Goal: Task Accomplishment & Management: Manage account settings

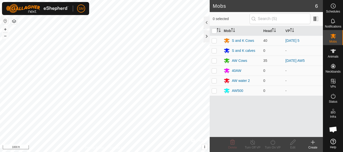
scroll to position [1049, 0]
click at [331, 24] on es-notification-svg-icon at bounding box center [333, 21] width 9 height 8
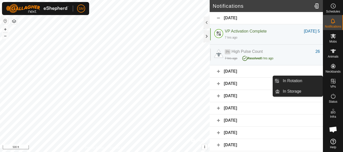
click at [294, 81] on link "In Rotation" at bounding box center [301, 81] width 43 height 10
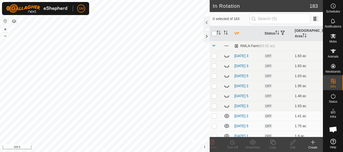
click at [213, 35] on input "checkbox" at bounding box center [214, 33] width 5 height 5
checkbox input "true"
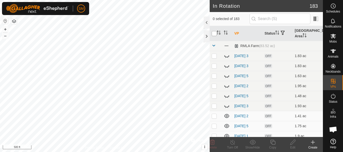
checkbox input "true"
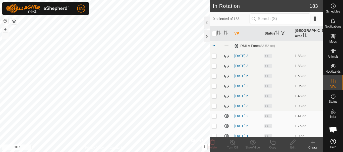
checkbox input "true"
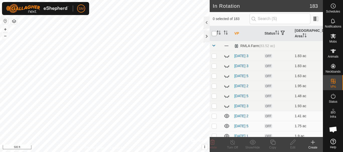
checkbox input "true"
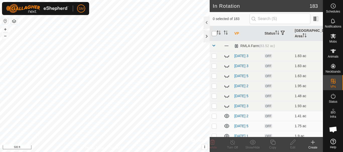
checkbox input "true"
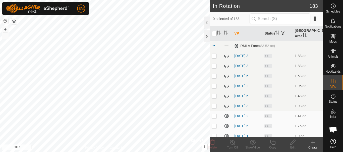
checkbox input "true"
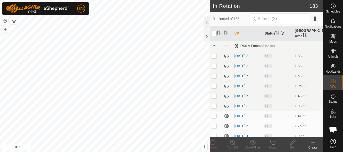
checkbox input "true"
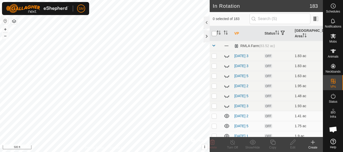
checkbox input "true"
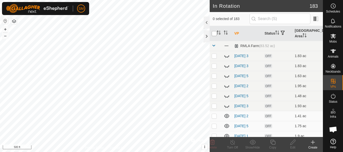
checkbox input "true"
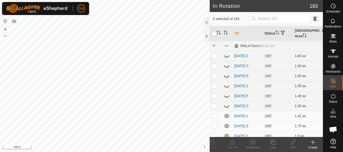
checkbox input "true"
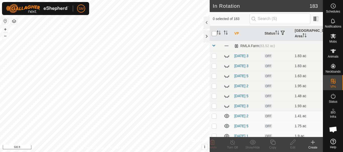
checkbox input "true"
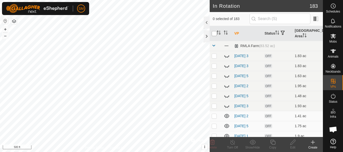
checkbox input "true"
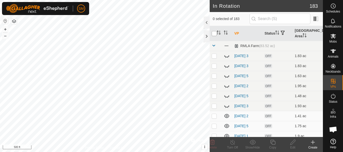
checkbox input "true"
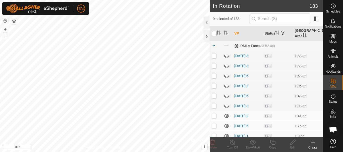
checkbox input "true"
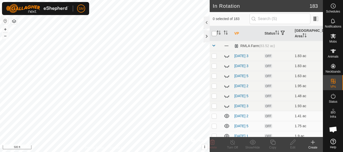
checkbox input "true"
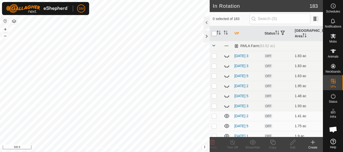
checkbox input "true"
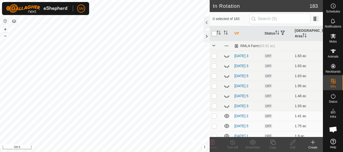
checkbox input "true"
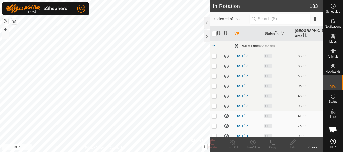
checkbox input "true"
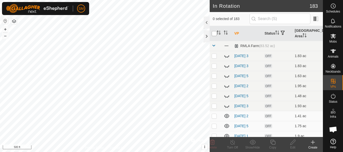
checkbox input "true"
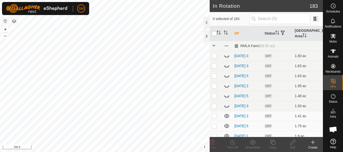
checkbox input "true"
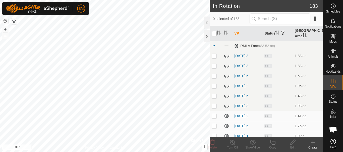
checkbox input "true"
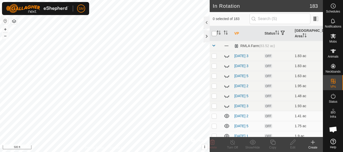
checkbox input "true"
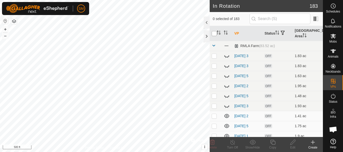
checkbox input "true"
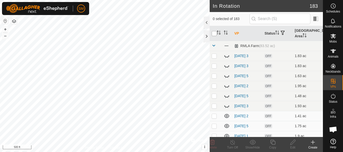
checkbox input "true"
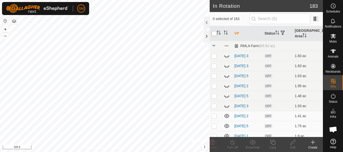
checkbox input "true"
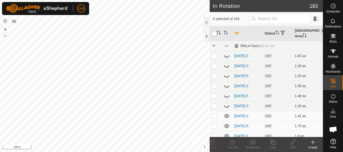
checkbox input "true"
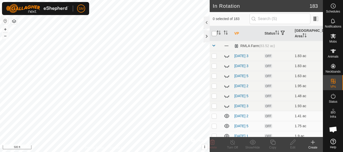
checkbox input "true"
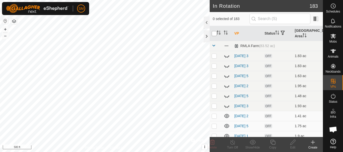
checkbox input "true"
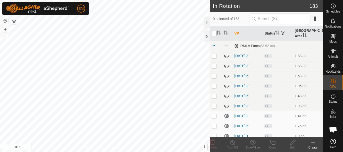
checkbox input "true"
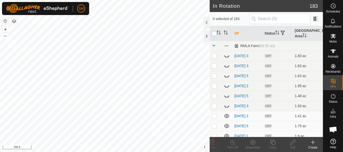
checkbox input "true"
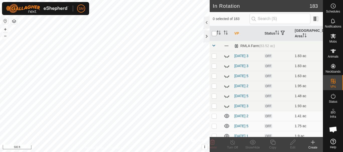
checkbox input "true"
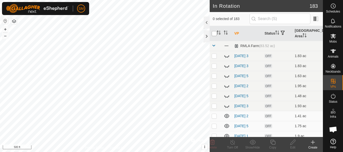
checkbox input "true"
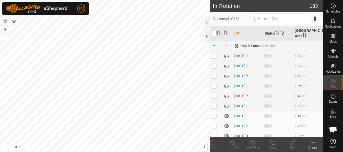
checkbox input "true"
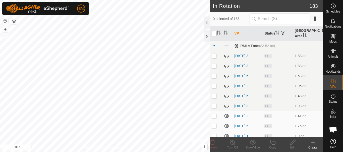
checkbox input "true"
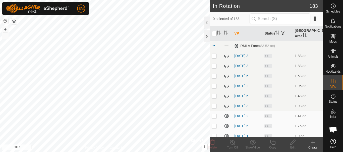
checkbox input "true"
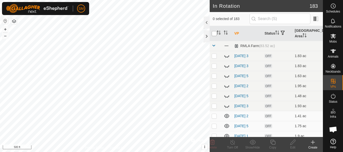
checkbox input "true"
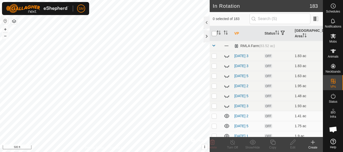
checkbox input "true"
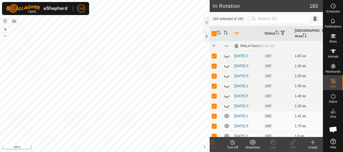
click at [253, 143] on icon at bounding box center [252, 143] width 6 height 6
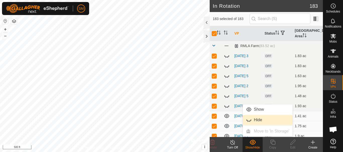
click at [260, 120] on link "Hide" at bounding box center [268, 120] width 50 height 10
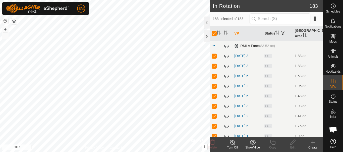
click at [213, 47] on span at bounding box center [214, 46] width 4 height 4
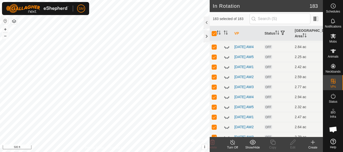
scroll to position [841, 0]
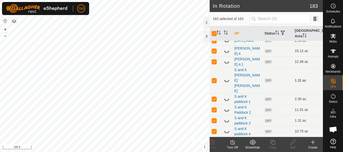
click at [227, 84] on icon at bounding box center [227, 81] width 6 height 6
click at [227, 83] on icon at bounding box center [226, 81] width 5 height 4
click at [212, 34] on input "checkbox" at bounding box center [214, 33] width 5 height 5
checkbox input "false"
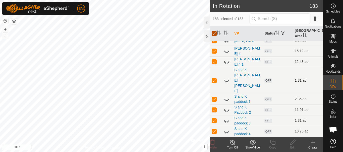
checkbox input "false"
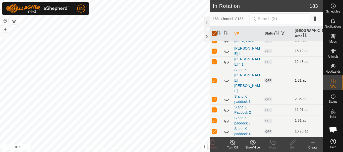
checkbox input "false"
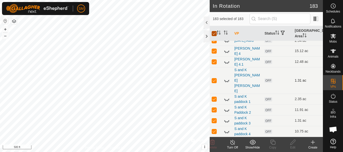
checkbox input "false"
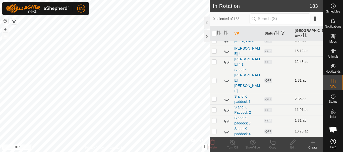
click at [228, 82] on icon at bounding box center [226, 81] width 5 height 2
click at [226, 101] on icon at bounding box center [227, 99] width 6 height 6
click at [226, 84] on icon at bounding box center [227, 81] width 6 height 6
click at [226, 82] on icon at bounding box center [226, 81] width 5 height 2
click at [227, 100] on icon at bounding box center [226, 99] width 5 height 4
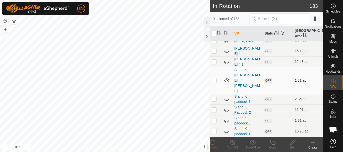
click at [227, 34] on icon at bounding box center [227, 31] width 6 height 6
click at [214, 43] on p-checkbox at bounding box center [214, 41] width 5 height 4
click at [212, 143] on icon at bounding box center [212, 142] width 5 height 5
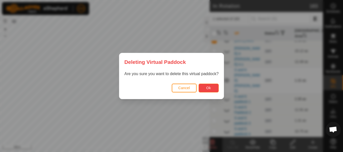
click at [210, 87] on span "Ok" at bounding box center [208, 88] width 5 height 4
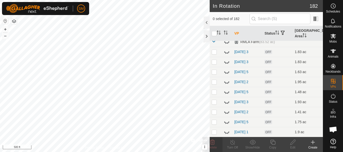
scroll to position [0, 0]
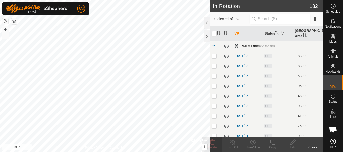
click at [213, 46] on span at bounding box center [214, 46] width 4 height 4
click at [214, 45] on span at bounding box center [214, 46] width 4 height 4
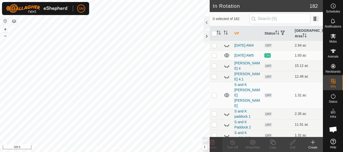
scroll to position [754, 0]
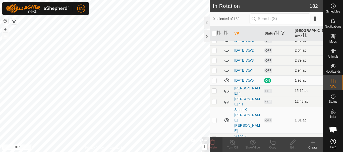
click at [227, 33] on icon at bounding box center [227, 30] width 6 height 6
click at [226, 32] on icon at bounding box center [226, 30] width 5 height 4
click at [226, 33] on icon at bounding box center [227, 30] width 6 height 6
click at [226, 32] on icon at bounding box center [226, 30] width 5 height 4
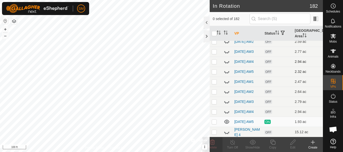
scroll to position [704, 0]
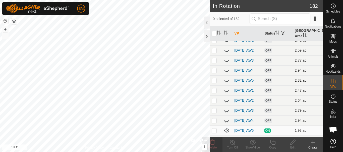
click at [227, 33] on icon at bounding box center [227, 30] width 6 height 6
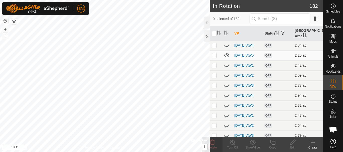
scroll to position [654, 0]
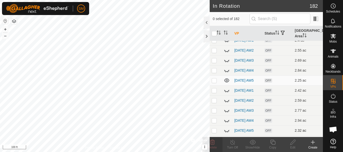
click at [226, 33] on icon at bounding box center [227, 30] width 6 height 6
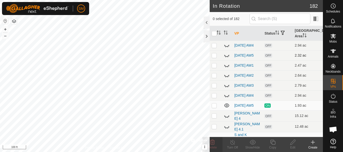
scroll to position [754, 0]
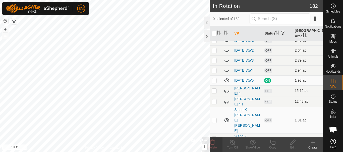
click at [225, 33] on icon at bounding box center [227, 30] width 6 height 6
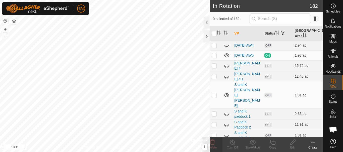
scroll to position [805, 0]
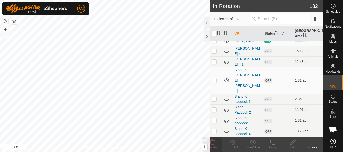
click at [214, 43] on p-checkbox at bounding box center [214, 41] width 5 height 4
click at [216, 43] on p-checkbox at bounding box center [214, 41] width 5 height 4
click at [312, 143] on icon at bounding box center [313, 143] width 6 height 6
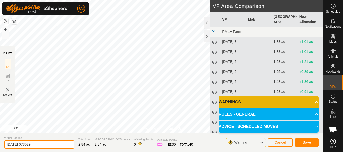
drag, startPoint x: 50, startPoint y: 145, endPoint x: 0, endPoint y: 148, distance: 50.3
click at [0, 148] on section "Virtual Paddock [DATE] 073029 Total Area 2.84 ac Grazing Area 2.84 ac Watering …" at bounding box center [161, 142] width 323 height 19
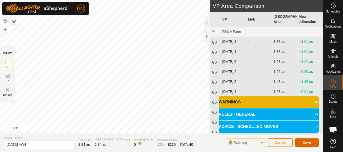
click at [308, 144] on span "Save" at bounding box center [306, 143] width 9 height 4
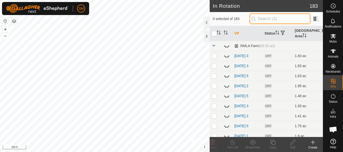
click at [276, 20] on input "text" at bounding box center [279, 19] width 61 height 11
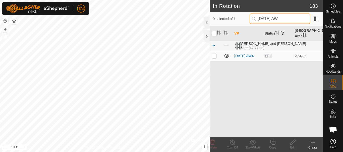
drag, startPoint x: 286, startPoint y: 19, endPoint x: 253, endPoint y: 18, distance: 32.9
click at [253, 18] on p-iconfield "[DATE] AW" at bounding box center [279, 19] width 61 height 11
click at [293, 14] on input "[DATE] AW" at bounding box center [279, 19] width 61 height 11
click at [213, 57] on p-checkbox at bounding box center [214, 56] width 5 height 4
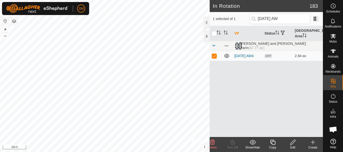
click at [272, 145] on icon at bounding box center [272, 142] width 5 height 5
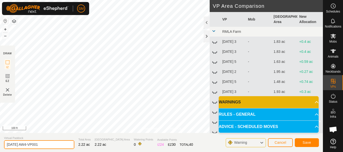
drag, startPoint x: 57, startPoint y: 146, endPoint x: 0, endPoint y: 138, distance: 57.6
click at [0, 138] on section "Virtual Paddock [DATE] AW4-VP001 Total Area 2.22 ac Grazing Area 2.22 ac Wateri…" at bounding box center [161, 142] width 323 height 19
paste input "text"
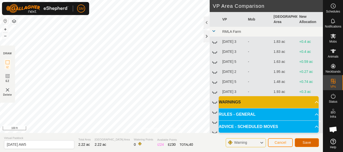
click at [301, 143] on button "Save" at bounding box center [307, 143] width 24 height 9
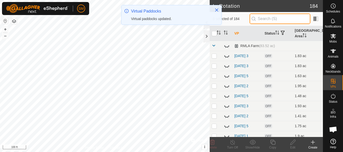
click at [266, 19] on input "text" at bounding box center [279, 19] width 61 height 11
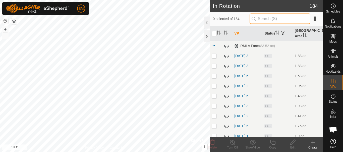
paste input "[DATE] AW"
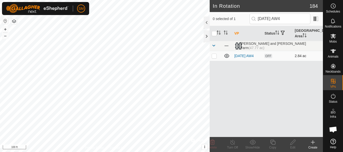
click at [214, 57] on p-checkbox at bounding box center [214, 56] width 5 height 4
click at [273, 143] on icon at bounding box center [273, 143] width 6 height 6
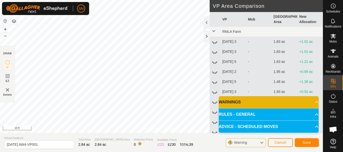
click at [177, 152] on html "SM Schedules Notifications Mobs Animals Neckbands VPs Status Infra Heatmap Help…" at bounding box center [171, 76] width 343 height 152
click at [180, 152] on html "SM Schedules Notifications Mobs Animals Neckbands VPs Status Infra Heatmap Help…" at bounding box center [171, 76] width 343 height 152
click at [196, 152] on html "SM Schedules Notifications Mobs Animals Neckbands VPs Status Infra Heatmap Help…" at bounding box center [171, 76] width 343 height 152
click at [85, 5] on div "SM Schedules Notifications Mobs Animals Neckbands VPs Status Infra Heatmap Help…" at bounding box center [171, 76] width 343 height 152
click at [81, 0] on html "SM Schedules Notifications Mobs Animals Neckbands VPs Status Infra Heatmap Help…" at bounding box center [171, 76] width 343 height 152
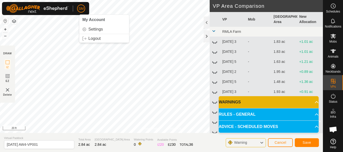
click at [118, 137] on div "Privacy Policy Contact Us Status: OFF Type: Inclusion Zone + – ⇧ i © Mapbox , ©…" at bounding box center [161, 76] width 323 height 152
click at [79, 150] on div "Privacy Policy Contact Us Status: OFF Type: Inclusion Zone + – ⇧ i © Mapbox , ©…" at bounding box center [161, 76] width 323 height 152
click at [111, 145] on div "Privacy Policy Contact Us Status: OFF Type: Inclusion Zone + – ⇧ i © Mapbox , ©…" at bounding box center [161, 76] width 323 height 152
click at [85, 139] on div "Privacy Policy Contact Us Status: OFF Type: Inclusion Zone + – ⇧ i © Mapbox , ©…" at bounding box center [161, 76] width 323 height 152
click at [111, 149] on div "Privacy Policy Contact Us Status: OFF Type: Inclusion Zone + – ⇧ i © Mapbox , ©…" at bounding box center [161, 76] width 323 height 152
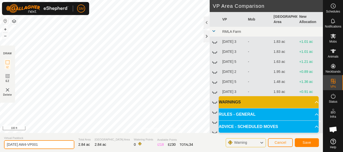
drag, startPoint x: 59, startPoint y: 145, endPoint x: 0, endPoint y: 143, distance: 59.3
click at [0, 143] on section "Virtual Paddock [DATE] AW4-VP001 Total Area 2.84 ac Grazing Area 2.84 ac Wateri…" at bounding box center [161, 142] width 323 height 19
paste input "text"
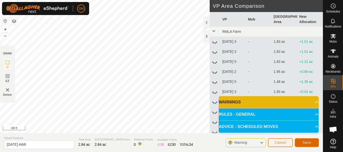
click at [307, 144] on span "Save" at bounding box center [306, 143] width 9 height 4
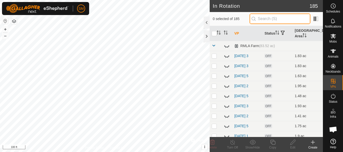
click at [268, 19] on input "text" at bounding box center [279, 19] width 61 height 11
paste input "[DATE] AW"
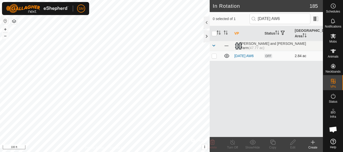
click at [214, 57] on p-checkbox at bounding box center [214, 56] width 5 height 4
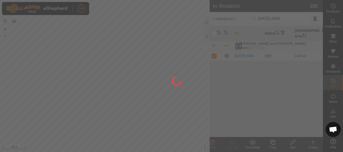
click at [271, 146] on div at bounding box center [171, 76] width 343 height 152
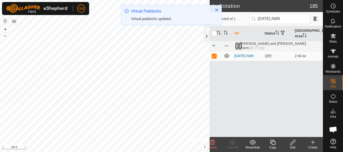
click at [272, 143] on icon at bounding box center [272, 142] width 5 height 5
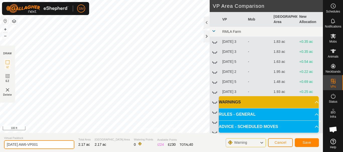
drag, startPoint x: 58, startPoint y: 143, endPoint x: 0, endPoint y: 145, distance: 58.0
click at [0, 145] on section "Virtual Paddock [DATE] AW6-VP001 Total Area 2.17 ac Grazing Area 2.17 ac Wateri…" at bounding box center [161, 142] width 323 height 19
paste input "text"
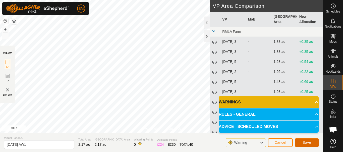
click at [304, 143] on span "Save" at bounding box center [306, 143] width 9 height 4
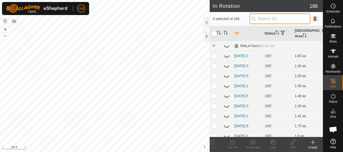
click at [269, 18] on input "text" at bounding box center [279, 19] width 61 height 11
paste input "[DATE] AW"
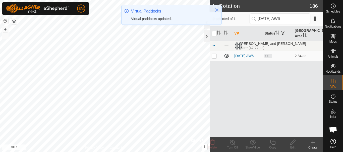
click at [215, 57] on p-checkbox at bounding box center [214, 56] width 5 height 4
click at [274, 147] on div "Copy" at bounding box center [273, 148] width 20 height 5
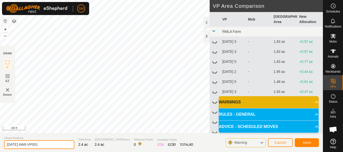
drag, startPoint x: 44, startPoint y: 150, endPoint x: 0, endPoint y: 153, distance: 44.3
click at [0, 152] on html "SM Schedules Notifications Mobs Animals Neckbands VPs Status Infra Heatmap Help…" at bounding box center [171, 76] width 343 height 152
paste input "text"
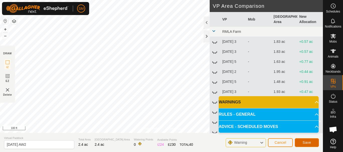
click at [305, 143] on span "Save" at bounding box center [306, 143] width 9 height 4
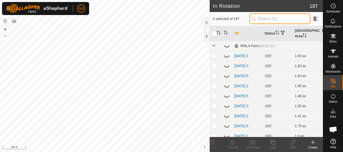
click at [270, 19] on input "text" at bounding box center [279, 19] width 61 height 11
paste input "[DATE] AW"
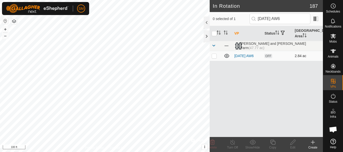
click at [214, 58] on p-checkbox at bounding box center [214, 56] width 5 height 4
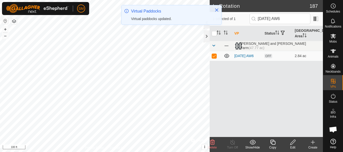
click at [274, 145] on icon at bounding box center [272, 142] width 5 height 5
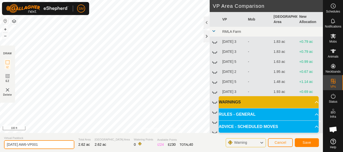
drag, startPoint x: 66, startPoint y: 141, endPoint x: 0, endPoint y: 147, distance: 66.2
click at [0, 147] on section "Virtual Paddock [DATE] AW6-VP001 Total Area 2.62 ac Grazing Area 2.62 ac Wateri…" at bounding box center [161, 142] width 323 height 19
paste input "text"
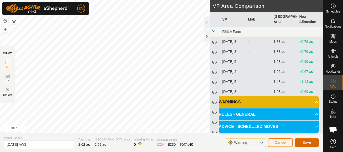
click at [312, 142] on button "Save" at bounding box center [307, 143] width 24 height 9
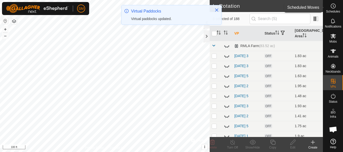
click at [335, 8] on circle at bounding box center [333, 6] width 5 height 5
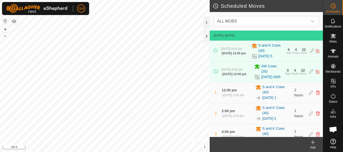
click at [313, 144] on icon at bounding box center [313, 143] width 6 height 6
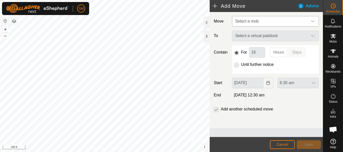
click at [290, 20] on span "Select a mob" at bounding box center [270, 21] width 74 height 10
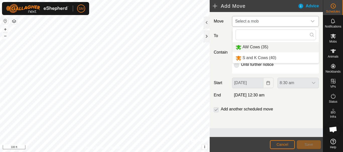
click at [259, 47] on li "AW Cows (35)" at bounding box center [275, 47] width 86 height 10
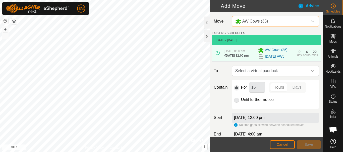
click at [310, 73] on icon "dropdown trigger" at bounding box center [312, 71] width 4 height 4
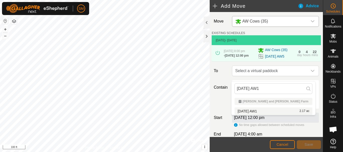
click at [257, 109] on li "[DATE] AW1 2.17 ac" at bounding box center [273, 112] width 78 height 8
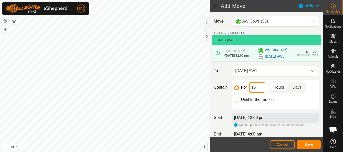
click at [257, 89] on input "16" at bounding box center [257, 87] width 16 height 11
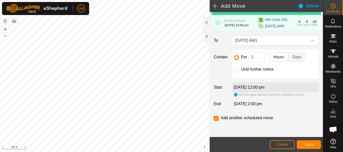
scroll to position [35, 0]
click at [309, 146] on span "Save" at bounding box center [308, 145] width 9 height 4
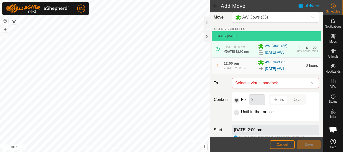
scroll to position [51, 0]
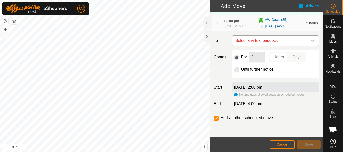
click at [310, 39] on icon "dropdown trigger" at bounding box center [312, 41] width 4 height 4
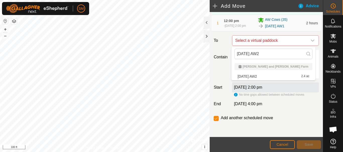
click at [251, 75] on li "[DATE] AW2 2.4 ac" at bounding box center [273, 77] width 78 height 8
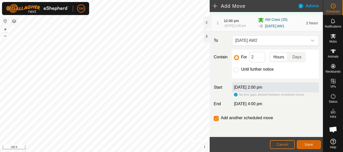
click at [312, 145] on span "Save" at bounding box center [308, 145] width 9 height 4
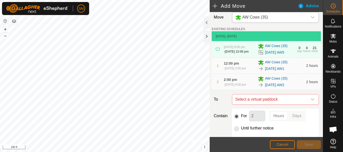
scroll to position [68, 0]
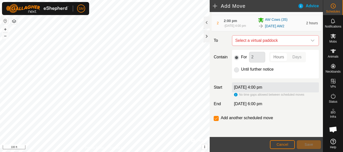
click at [310, 41] on icon "dropdown trigger" at bounding box center [312, 41] width 4 height 4
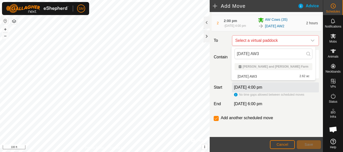
click at [257, 77] on li "[DATE] AW3 2.62 ac" at bounding box center [273, 77] width 78 height 8
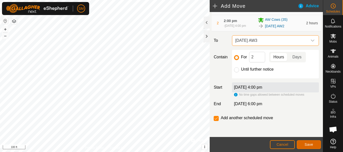
click at [311, 143] on span "Save" at bounding box center [308, 145] width 9 height 4
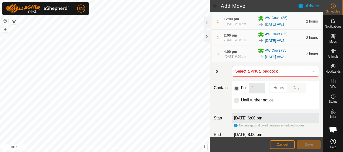
scroll to position [84, 0]
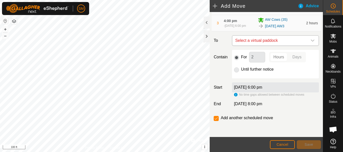
click at [310, 40] on icon "dropdown trigger" at bounding box center [312, 41] width 4 height 4
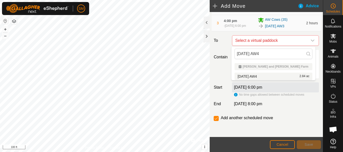
click at [255, 75] on li "[DATE] AW4 2.84 ac" at bounding box center [273, 77] width 78 height 8
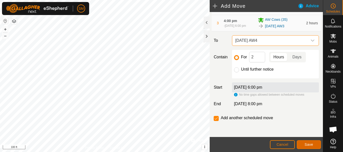
click at [307, 144] on span "Save" at bounding box center [308, 145] width 9 height 4
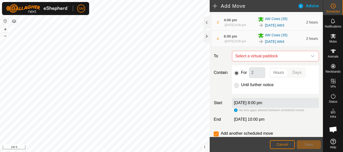
scroll to position [100, 0]
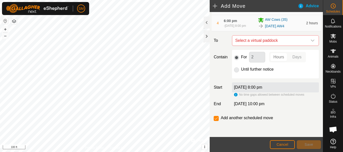
click at [311, 41] on icon "dropdown trigger" at bounding box center [313, 41] width 4 height 2
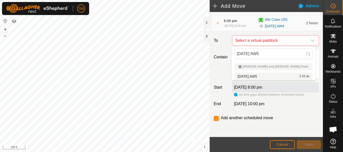
click at [256, 77] on li "[DATE] AW5 2.22 ac" at bounding box center [273, 77] width 78 height 8
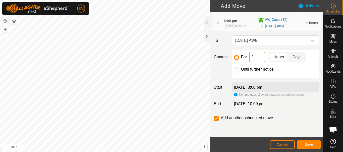
click at [259, 55] on input "2" at bounding box center [257, 57] width 16 height 11
click at [216, 119] on input "checkbox" at bounding box center [216, 118] width 5 height 5
click at [307, 148] on button "Save" at bounding box center [309, 145] width 24 height 9
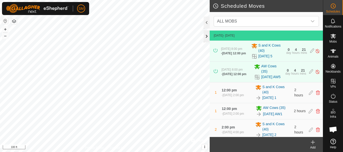
click at [209, 34] on div at bounding box center [207, 36] width 6 height 12
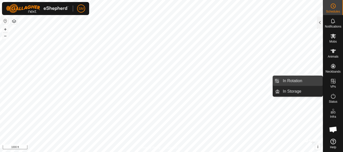
click at [296, 80] on link "In Rotation" at bounding box center [301, 81] width 43 height 10
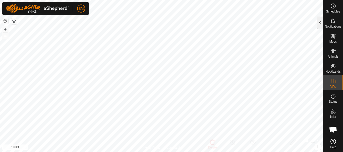
click at [317, 26] on div at bounding box center [320, 23] width 6 height 12
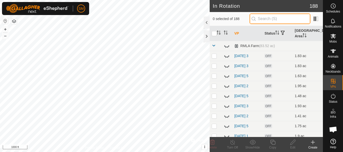
click at [290, 16] on input "text" at bounding box center [279, 19] width 61 height 11
paste input "[DATE] AW"
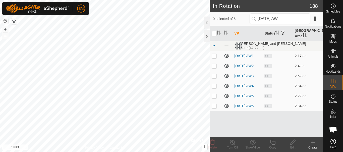
click at [226, 57] on icon at bounding box center [227, 56] width 6 height 6
click at [228, 67] on icon at bounding box center [227, 66] width 6 height 6
click at [226, 78] on icon at bounding box center [226, 76] width 5 height 4
click at [226, 89] on icon at bounding box center [227, 86] width 6 height 6
click at [226, 98] on icon at bounding box center [226, 96] width 5 height 4
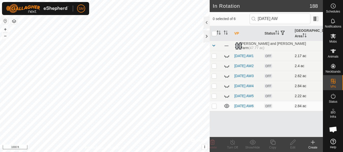
click at [214, 108] on p-checkbox at bounding box center [214, 106] width 5 height 4
click at [211, 144] on icon at bounding box center [212, 143] width 6 height 6
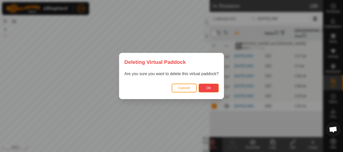
click at [206, 89] on span "Ok" at bounding box center [208, 88] width 5 height 4
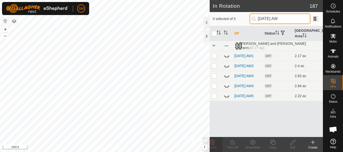
click at [279, 19] on input "[DATE] AW" at bounding box center [279, 19] width 61 height 11
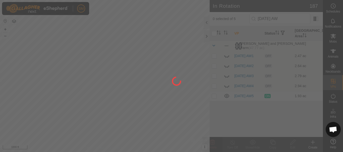
click at [226, 100] on div at bounding box center [171, 76] width 343 height 152
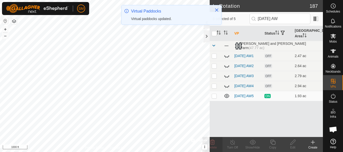
click at [226, 99] on icon at bounding box center [227, 96] width 6 height 6
click at [279, 19] on input "[DATE] AW" at bounding box center [279, 19] width 61 height 11
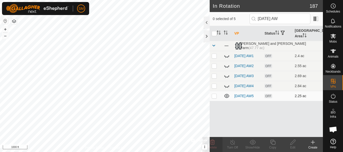
click at [227, 99] on icon at bounding box center [227, 96] width 6 height 6
drag, startPoint x: 289, startPoint y: 16, endPoint x: 248, endPoint y: 23, distance: 41.8
click at [248, 23] on div "0 selected of 5 [DATE] AW" at bounding box center [266, 19] width 107 height 11
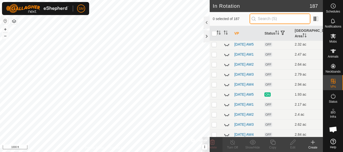
scroll to position [1874, 0]
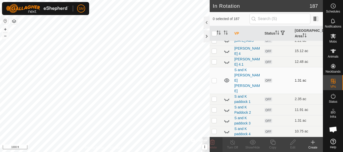
click at [227, 83] on icon at bounding box center [226, 81] width 5 height 4
click at [208, 37] on div at bounding box center [207, 36] width 6 height 12
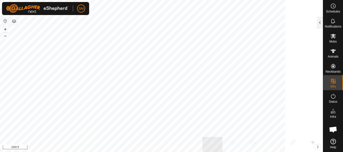
scroll to position [11238, 0]
